Goal: Connect with others: Connect with others

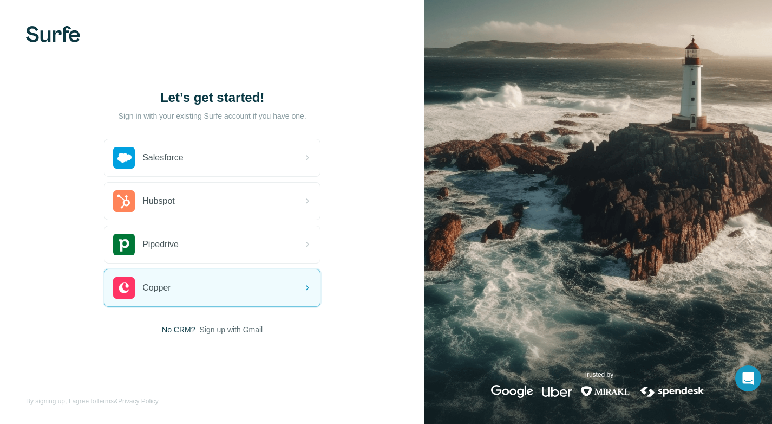
click at [232, 329] on span "Sign up with Gmail" at bounding box center [231, 329] width 63 height 11
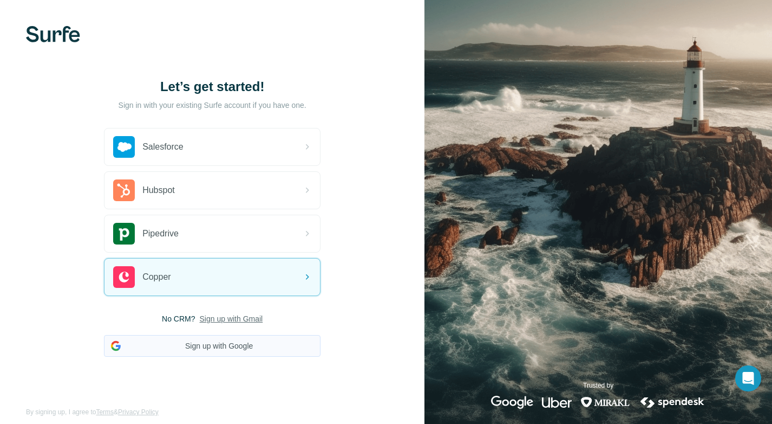
click at [231, 344] on button "Sign up with Google" at bounding box center [212, 346] width 217 height 22
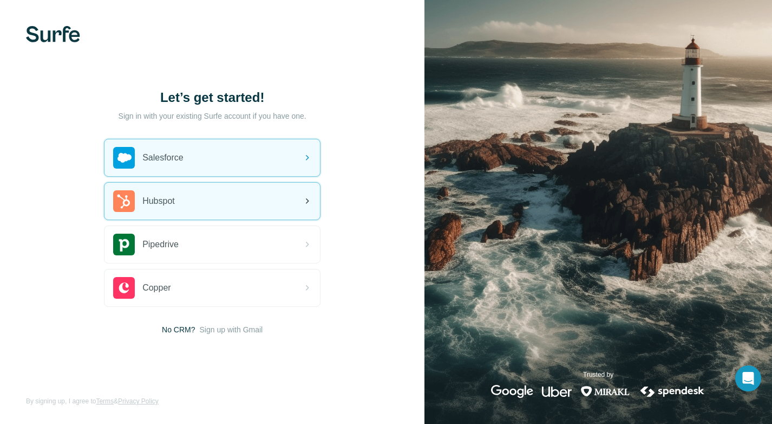
click at [178, 184] on div "Hubspot" at bounding box center [213, 201] width 216 height 37
